Goal: Transaction & Acquisition: Purchase product/service

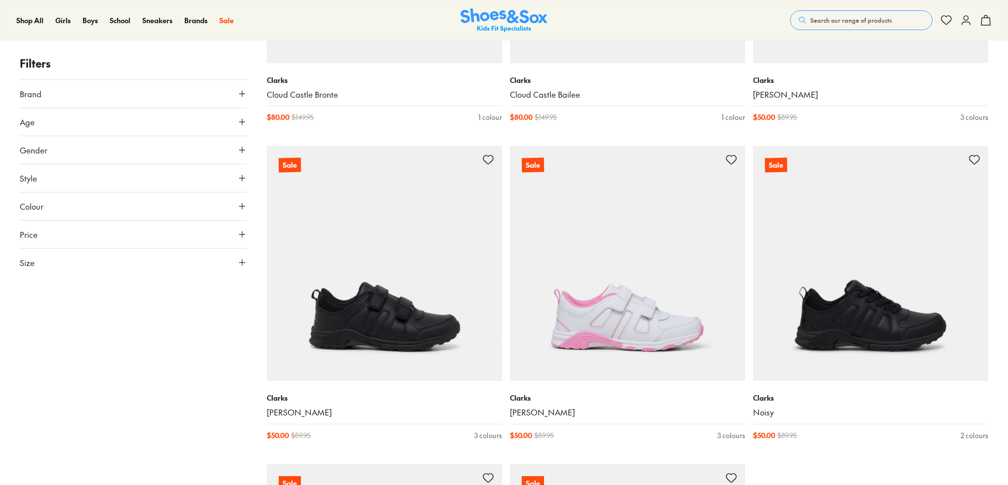
scroll to position [2148, 0]
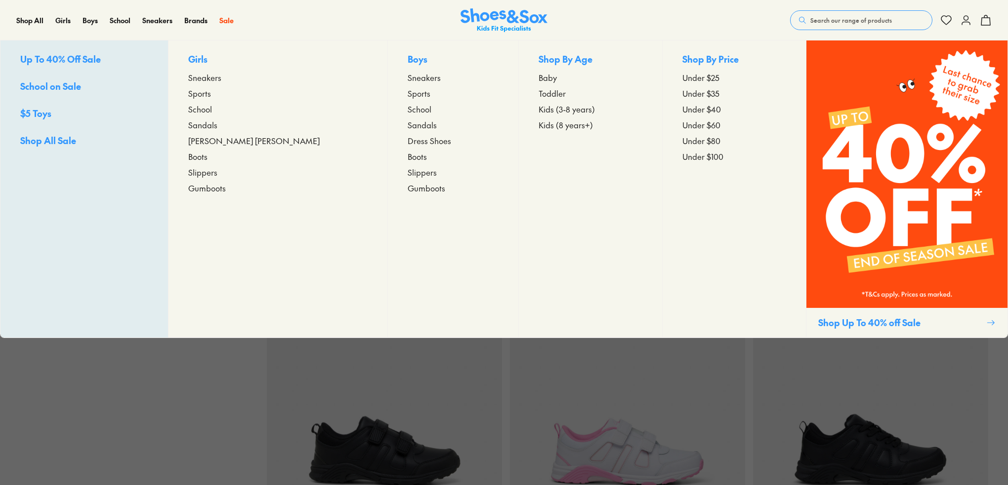
click at [212, 106] on span "School" at bounding box center [200, 109] width 24 height 12
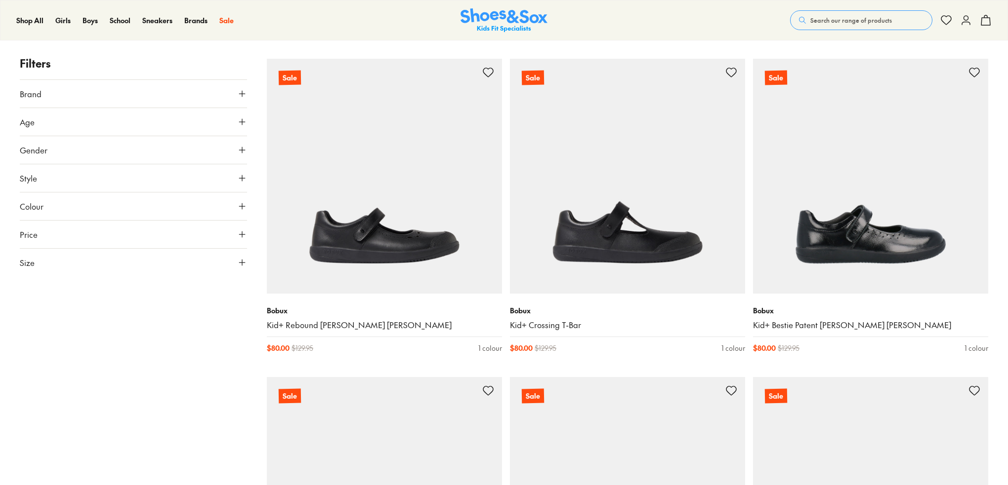
scroll to position [1136, 0]
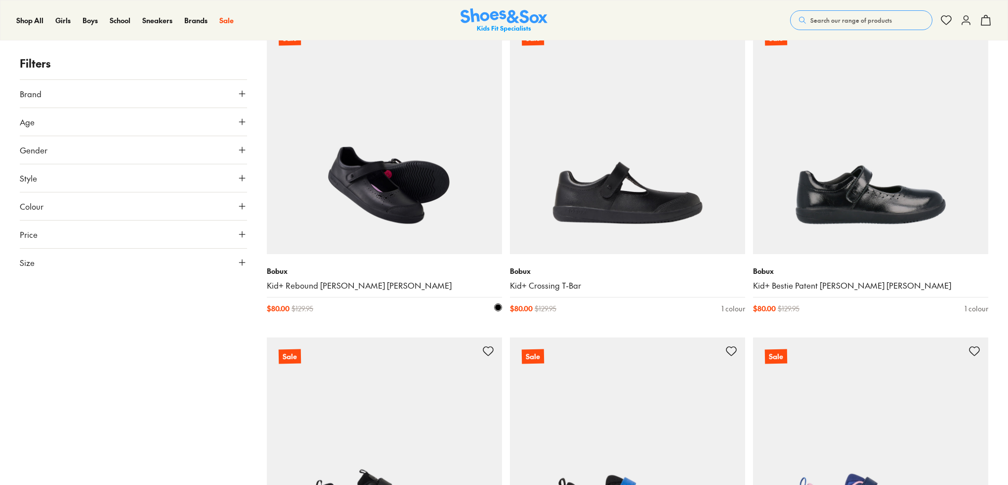
click at [403, 213] on img at bounding box center [384, 136] width 235 height 235
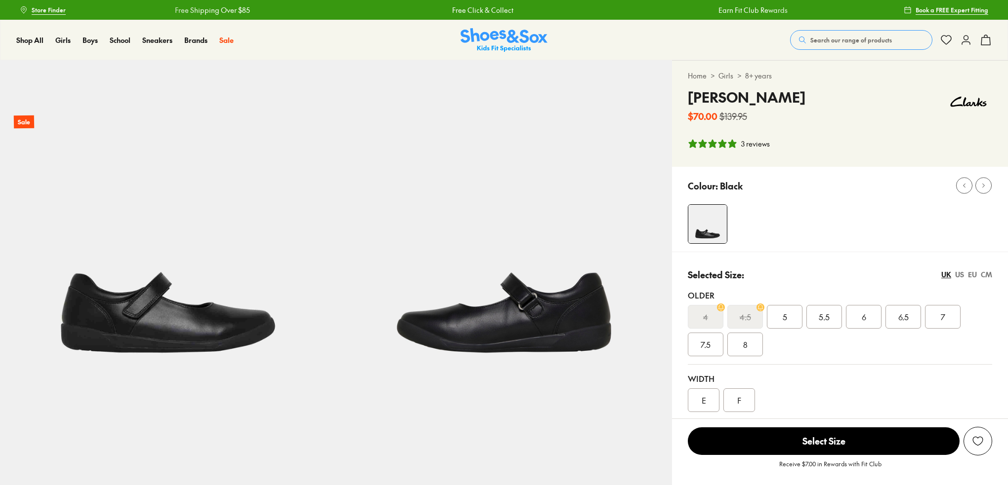
select select "*"
click at [960, 276] on div "US" at bounding box center [959, 275] width 9 height 10
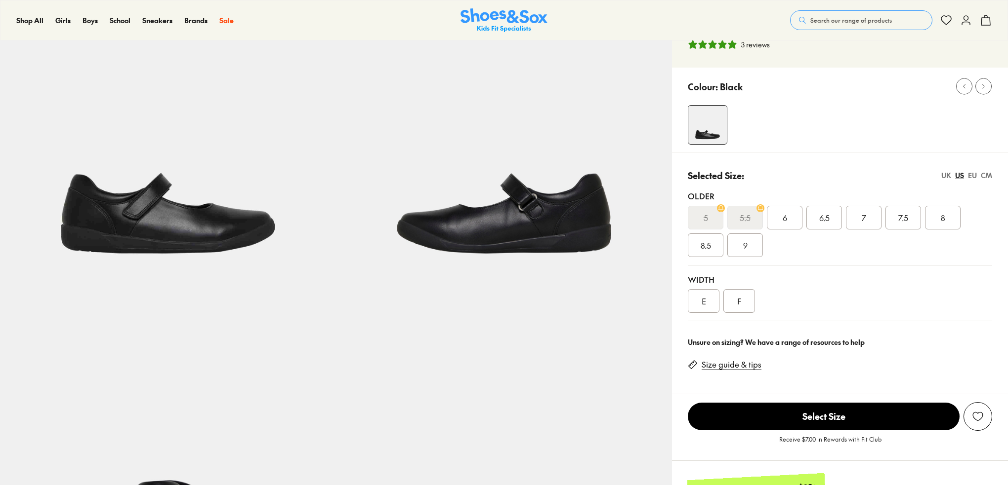
scroll to position [148, 0]
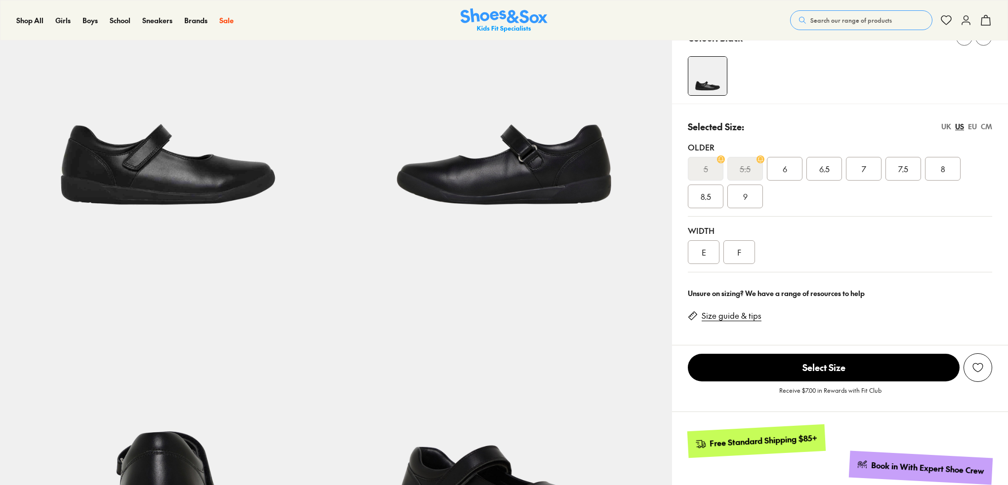
click at [735, 320] on link "Size guide & tips" at bounding box center [731, 316] width 60 height 11
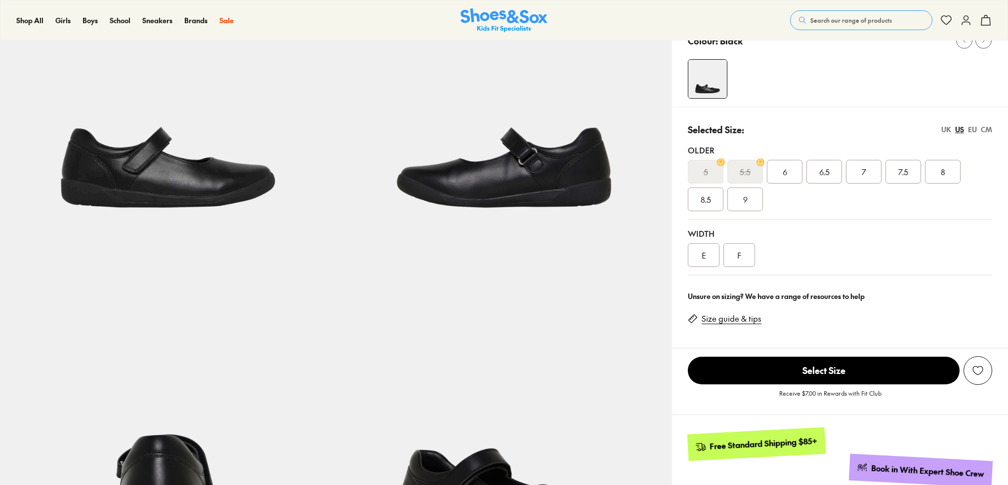
scroll to position [148, 0]
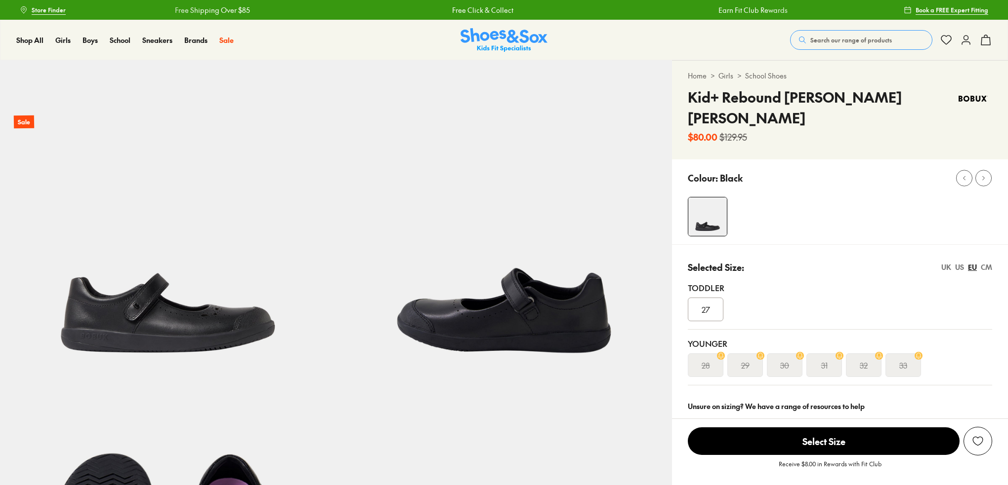
select select "*"
click at [957, 262] on div "US" at bounding box center [959, 267] width 9 height 10
click at [715, 298] on div "010" at bounding box center [705, 310] width 36 height 24
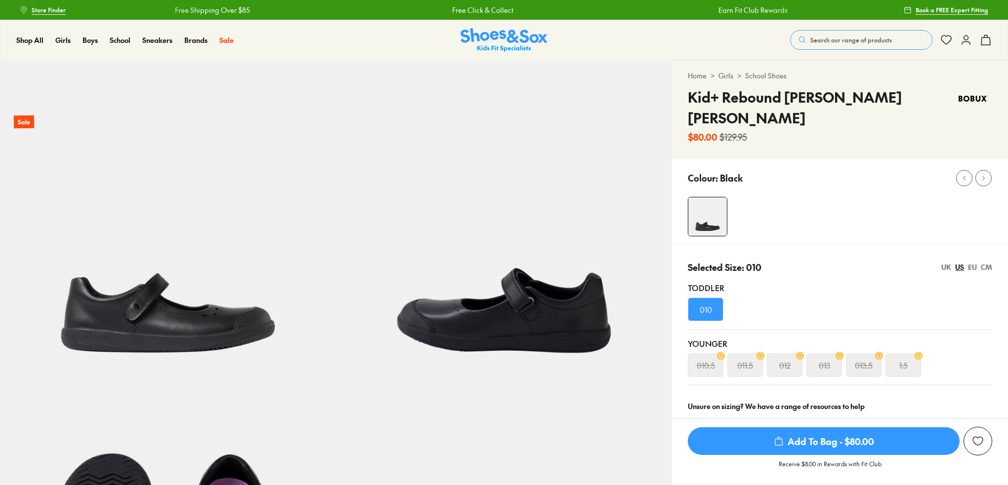
click at [703, 304] on span "010" at bounding box center [705, 310] width 12 height 12
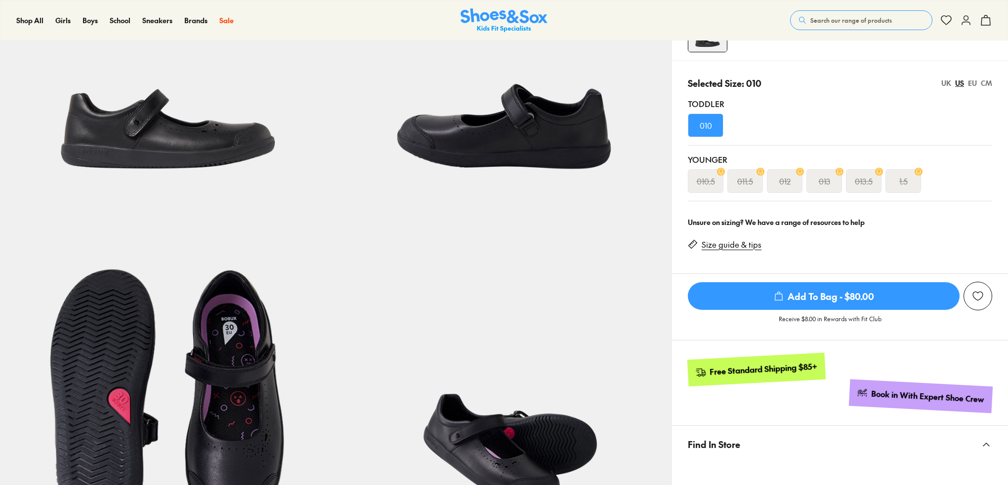
scroll to position [49, 0]
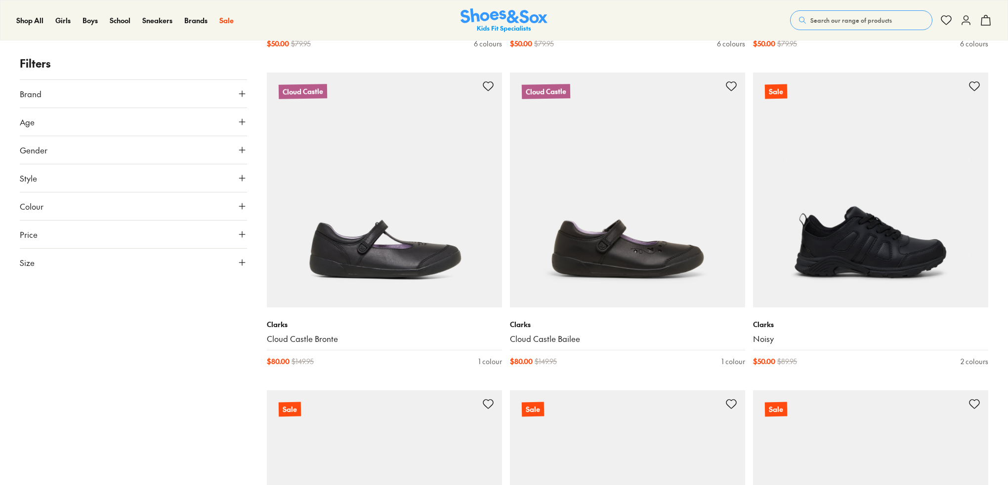
scroll to position [2039, 0]
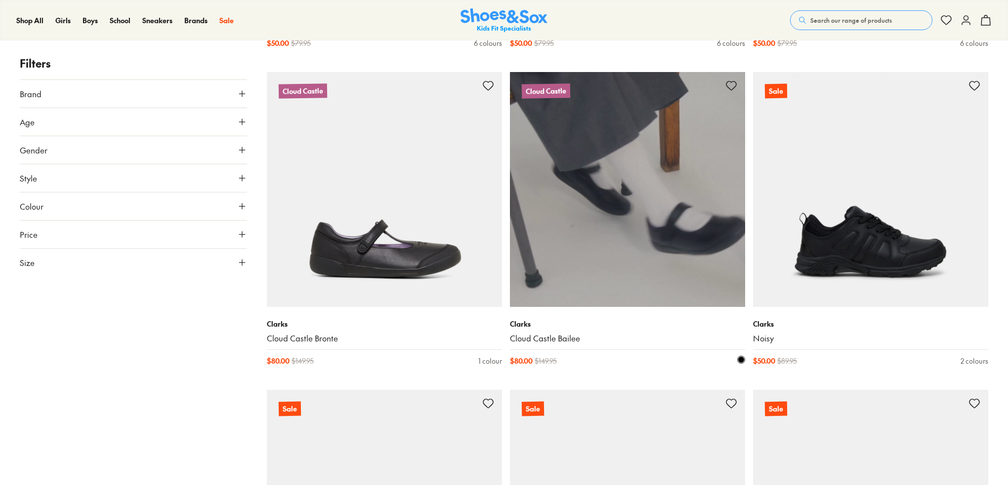
click at [651, 252] on img at bounding box center [627, 189] width 235 height 235
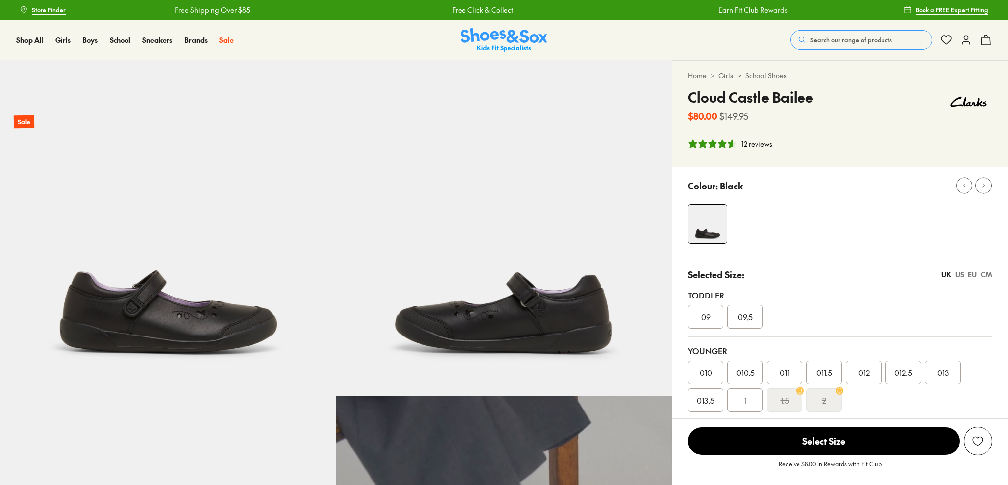
select select "*"
click at [959, 274] on div "US" at bounding box center [959, 275] width 9 height 10
click at [896, 376] on div "013" at bounding box center [903, 373] width 36 height 24
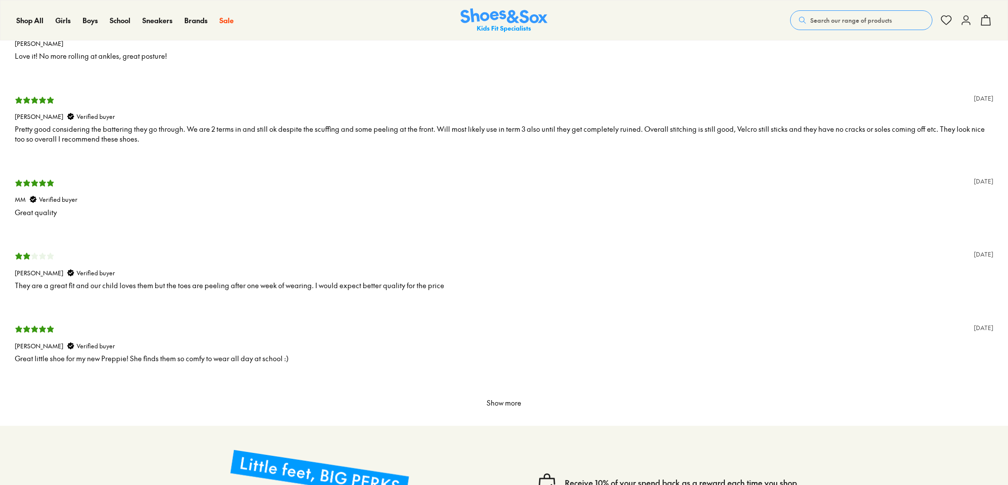
scroll to position [2124, 0]
